Goal: Task Accomplishment & Management: Manage account settings

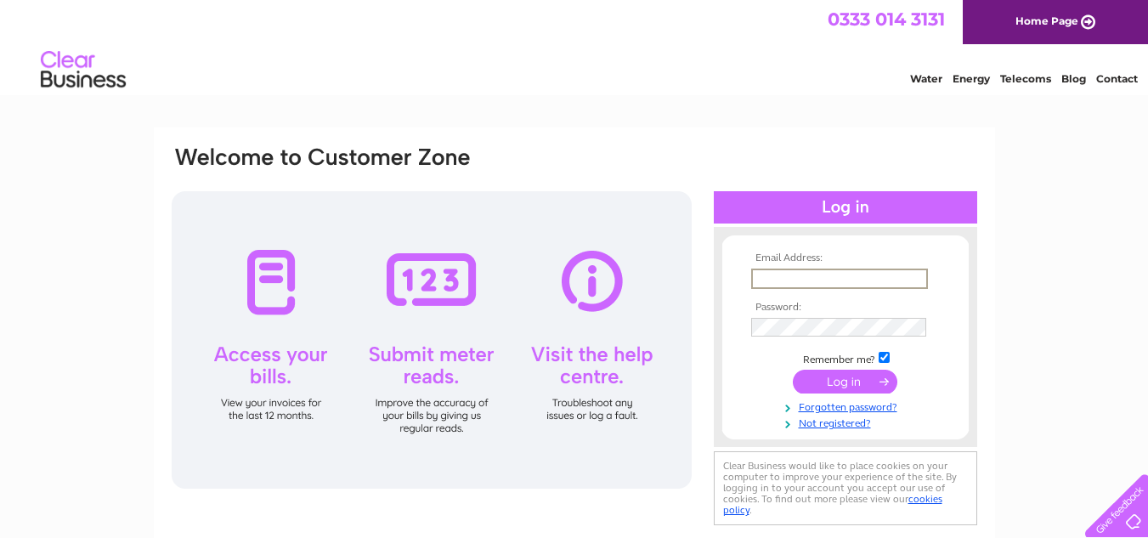
type input "urimpali305@gmail.com"
click at [793, 370] on input "submit" at bounding box center [845, 382] width 104 height 24
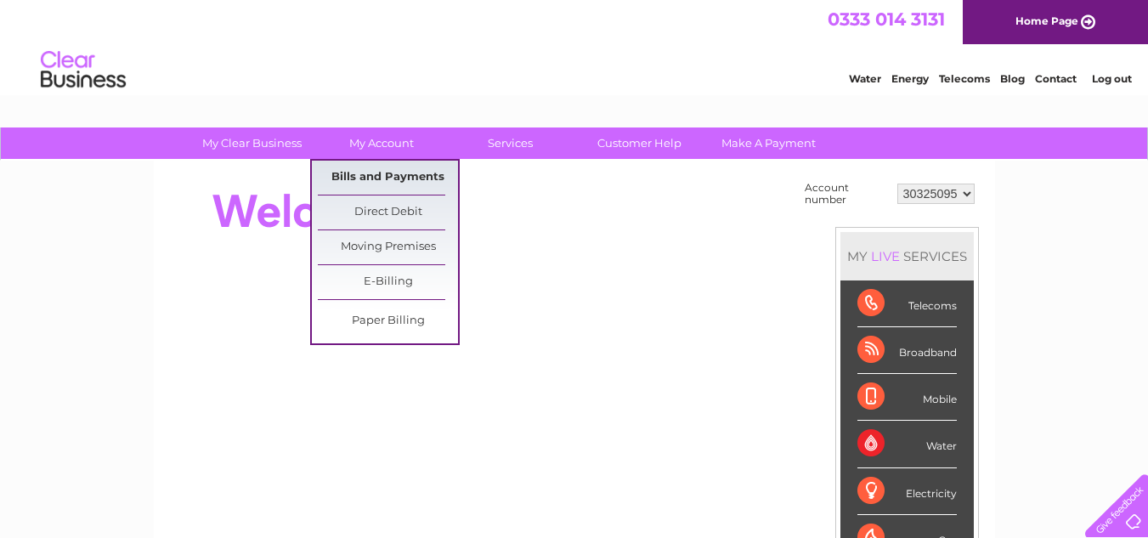
click at [397, 179] on link "Bills and Payments" at bounding box center [388, 178] width 140 height 34
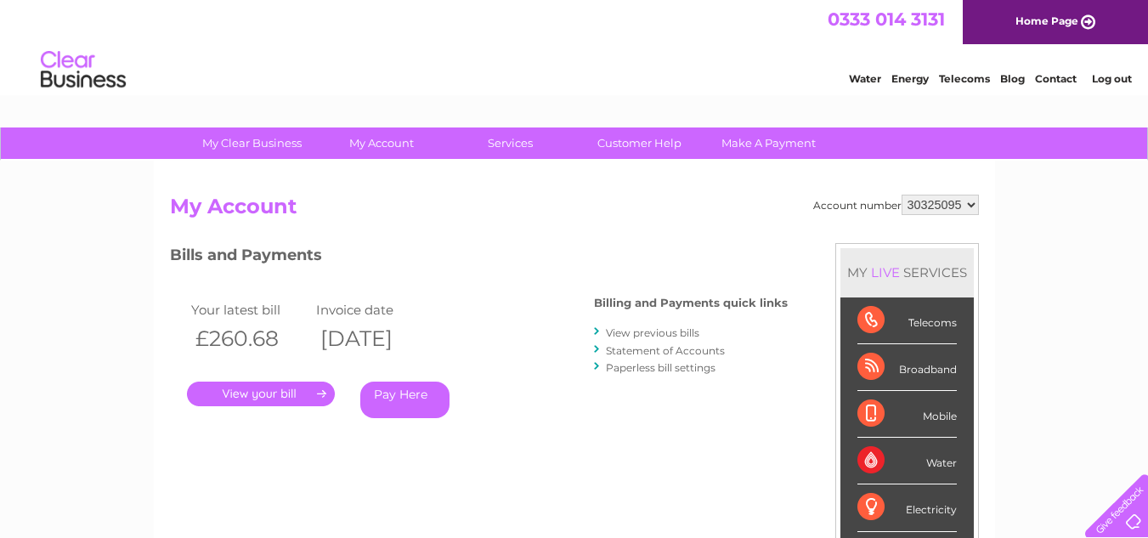
click at [956, 212] on select "30325095" at bounding box center [939, 205] width 77 height 20
click at [957, 206] on select "30325095" at bounding box center [939, 205] width 77 height 20
click at [950, 203] on select "30325095" at bounding box center [939, 205] width 77 height 20
click at [1019, 12] on link "Home Page" at bounding box center [1054, 22] width 185 height 44
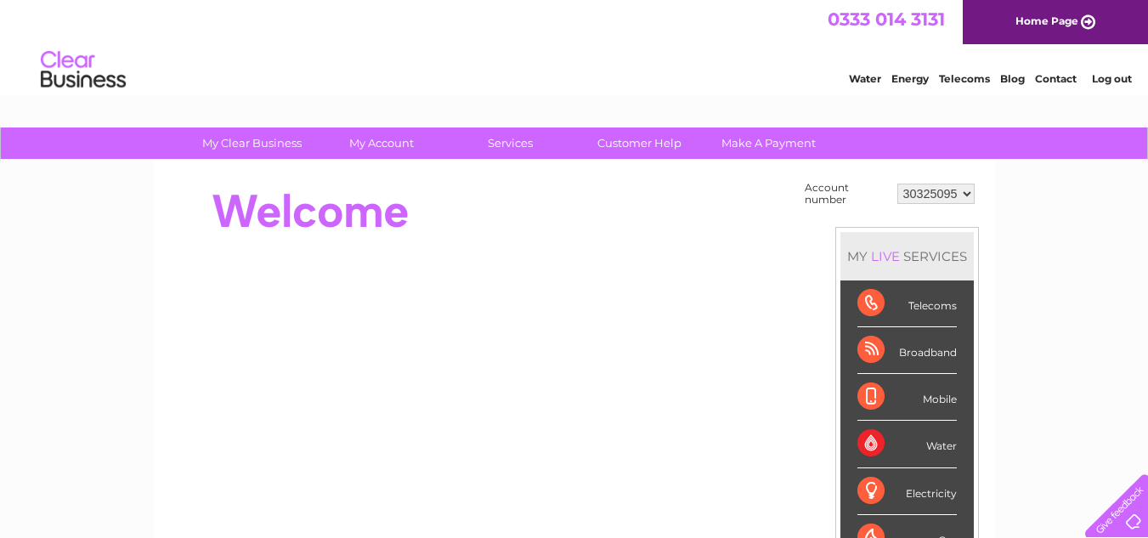
click at [1112, 79] on link "Log out" at bounding box center [1112, 78] width 40 height 13
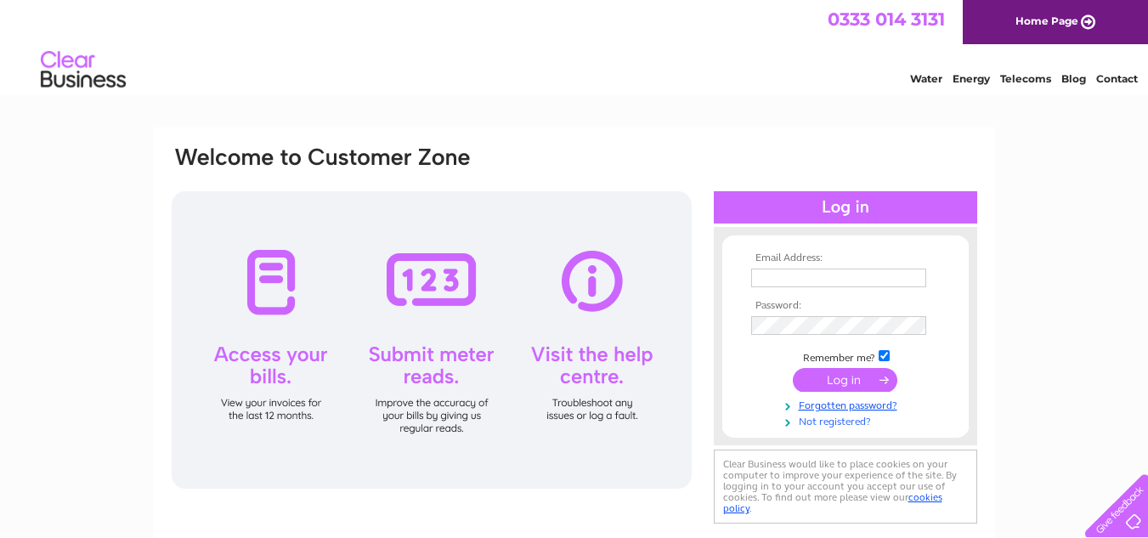
type input "[EMAIL_ADDRESS][DOMAIN_NAME]"
click at [835, 416] on link "Not registered?" at bounding box center [847, 420] width 193 height 16
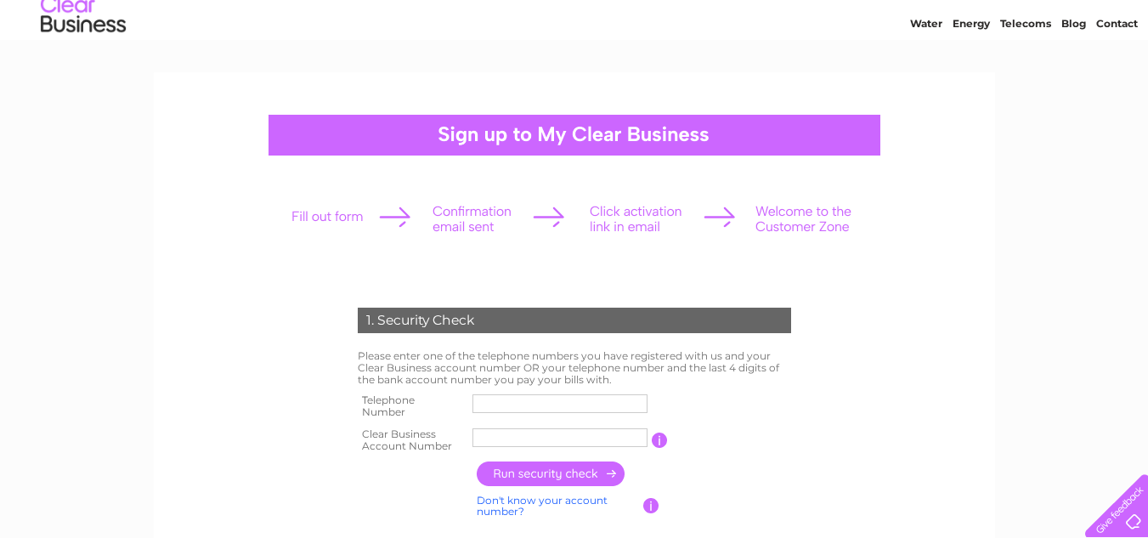
scroll to position [85, 0]
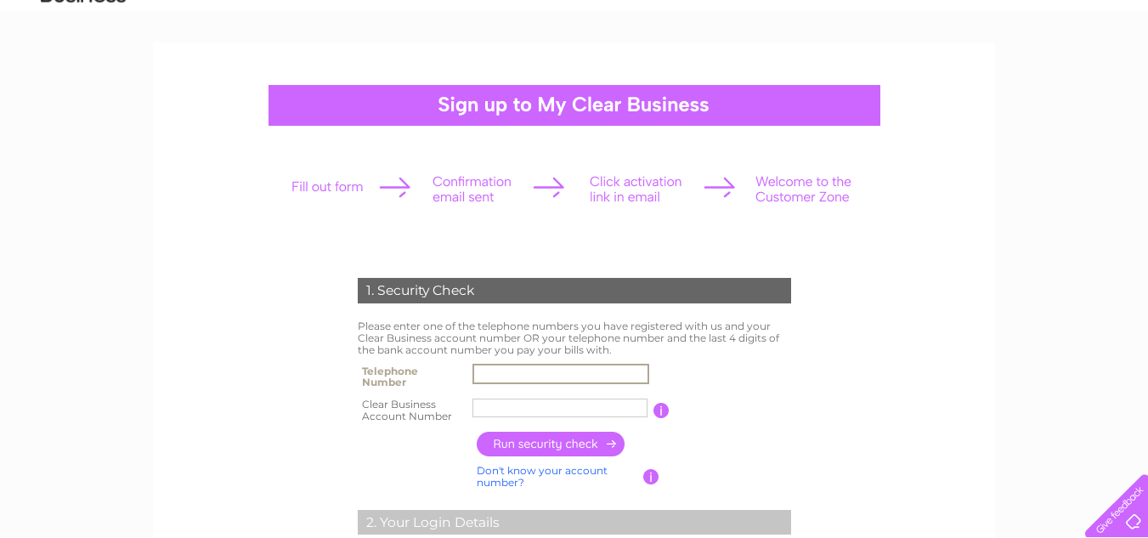
click at [539, 377] on input "text" at bounding box center [560, 374] width 177 height 20
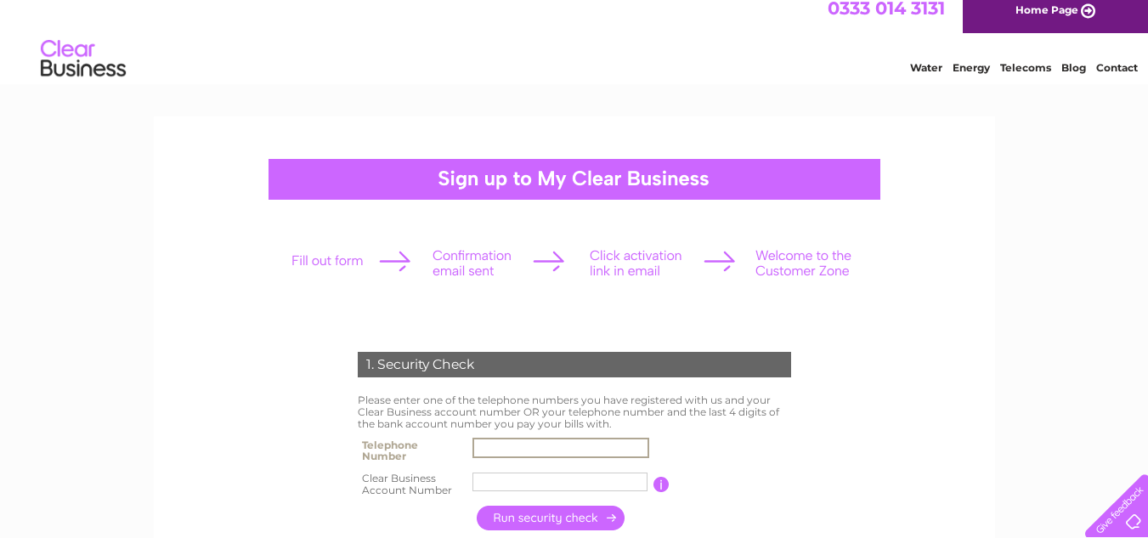
scroll to position [0, 0]
